Goal: Entertainment & Leisure: Consume media (video, audio)

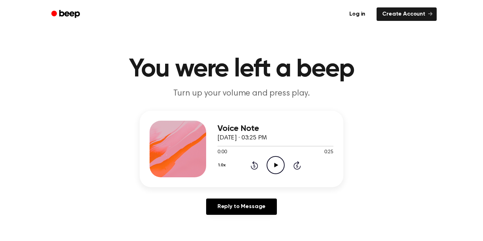
click at [269, 164] on icon "Play Audio" at bounding box center [276, 165] width 18 height 18
click at [273, 168] on icon "Play Audio" at bounding box center [276, 165] width 18 height 18
click at [269, 165] on icon "Play Audio" at bounding box center [276, 165] width 18 height 18
click at [277, 165] on icon at bounding box center [276, 165] width 4 height 5
click at [276, 165] on icon at bounding box center [276, 165] width 4 height 5
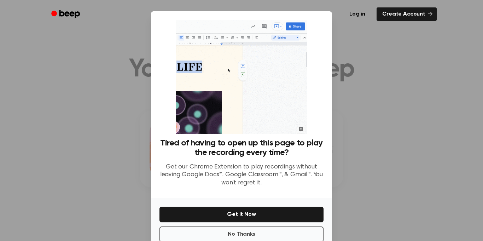
click at [437, 126] on div at bounding box center [241, 120] width 483 height 241
click at [418, 101] on div at bounding box center [241, 120] width 483 height 241
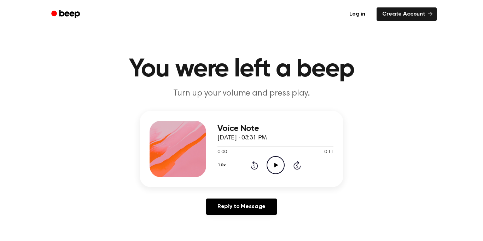
click at [277, 169] on icon "Play Audio" at bounding box center [276, 165] width 18 height 18
click at [279, 168] on icon "Play Audio" at bounding box center [276, 165] width 18 height 18
click at [266, 161] on div "1.0x Rewind 5 seconds Play Audio Skip 5 seconds" at bounding box center [276, 165] width 116 height 18
click at [269, 161] on icon "Play Audio" at bounding box center [276, 165] width 18 height 18
click at [277, 168] on icon "Pause Audio" at bounding box center [276, 165] width 18 height 18
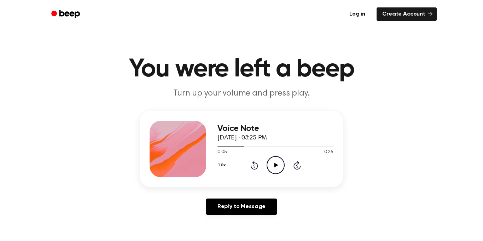
click at [277, 169] on icon "Play Audio" at bounding box center [276, 165] width 18 height 18
click at [278, 165] on icon "Play Audio" at bounding box center [276, 165] width 18 height 18
click at [271, 170] on icon "Play Audio" at bounding box center [276, 165] width 18 height 18
click at [277, 168] on icon "Play Audio" at bounding box center [276, 165] width 18 height 18
click at [270, 160] on icon "Play Audio" at bounding box center [276, 165] width 18 height 18
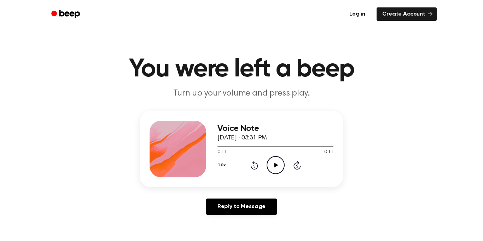
click at [274, 175] on div "Voice Note September 10, 2025 · 03:31 PM 0:11 0:11 Your browser does not suppor…" at bounding box center [276, 149] width 116 height 57
click at [274, 172] on icon "Play Audio" at bounding box center [276, 165] width 18 height 18
click at [278, 168] on icon "Play Audio" at bounding box center [276, 165] width 18 height 18
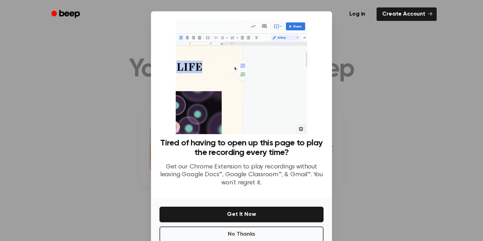
click at [390, 100] on div at bounding box center [241, 120] width 483 height 241
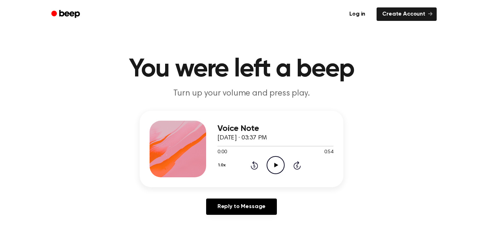
click at [280, 165] on icon "Play Audio" at bounding box center [276, 165] width 18 height 18
click at [276, 163] on icon "Pause Audio" at bounding box center [276, 165] width 18 height 18
click at [276, 162] on icon "Play Audio" at bounding box center [276, 165] width 18 height 18
click at [275, 161] on icon "Play Audio" at bounding box center [276, 165] width 18 height 18
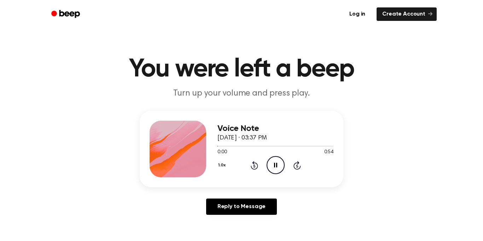
click at [275, 162] on icon "Pause Audio" at bounding box center [276, 165] width 18 height 18
click at [268, 164] on icon "Play Audio" at bounding box center [276, 165] width 18 height 18
click at [269, 170] on icon "Pause Audio" at bounding box center [276, 165] width 18 height 18
click at [269, 168] on icon "Play Audio" at bounding box center [276, 165] width 18 height 18
click at [269, 168] on icon "Pause Audio" at bounding box center [276, 165] width 18 height 18
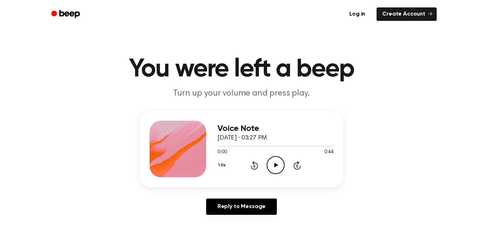
click at [274, 166] on icon "Play Audio" at bounding box center [276, 165] width 18 height 18
click at [274, 166] on icon at bounding box center [275, 165] width 3 height 5
